Goal: Task Accomplishment & Management: Manage account settings

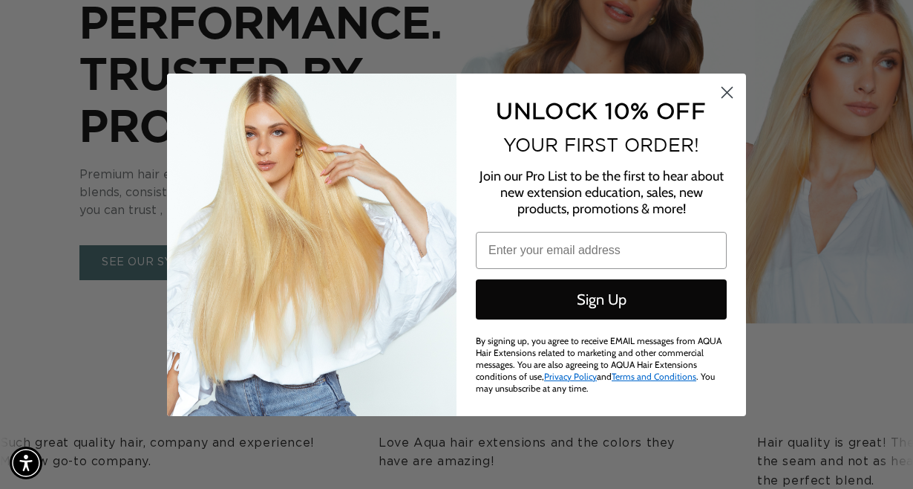
scroll to position [0, 1616]
click at [726, 101] on circle "Close dialog" at bounding box center [727, 91] width 25 height 25
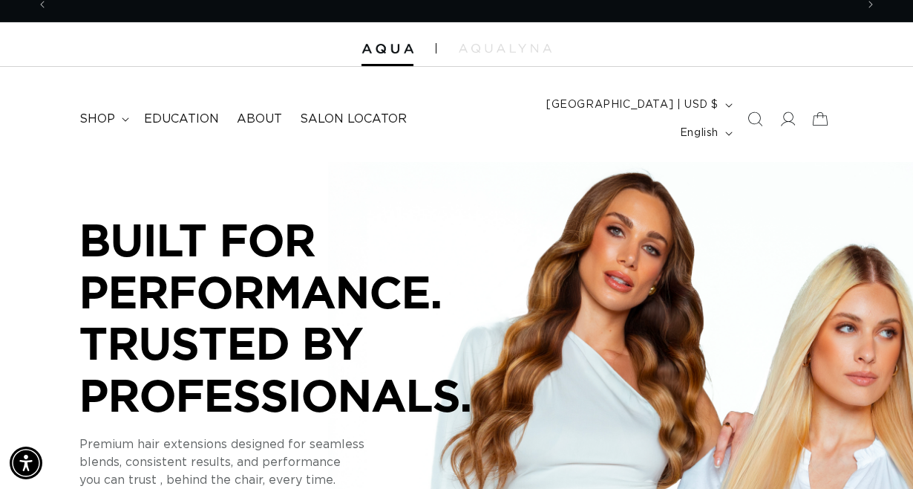
scroll to position [0, 808]
click at [786, 111] on icon at bounding box center [788, 119] width 16 height 16
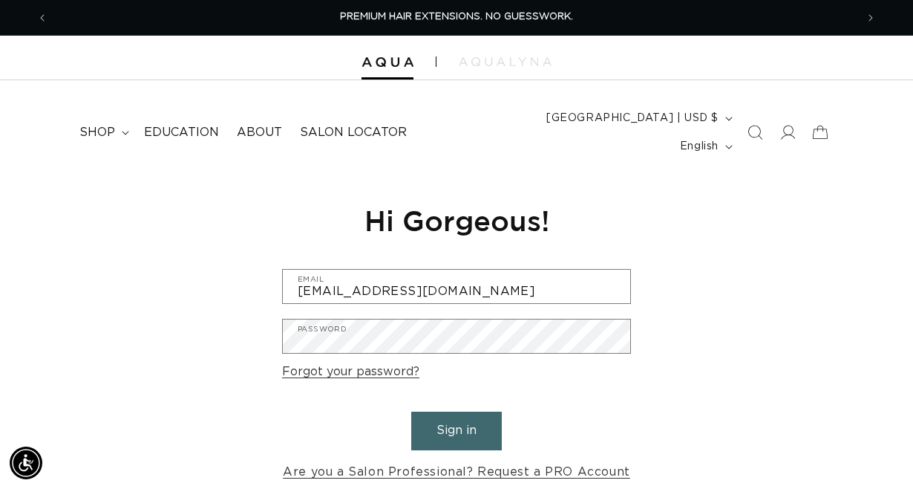
click at [452, 411] on button "Sign in" at bounding box center [456, 430] width 91 height 38
